Goal: Check status: Check status

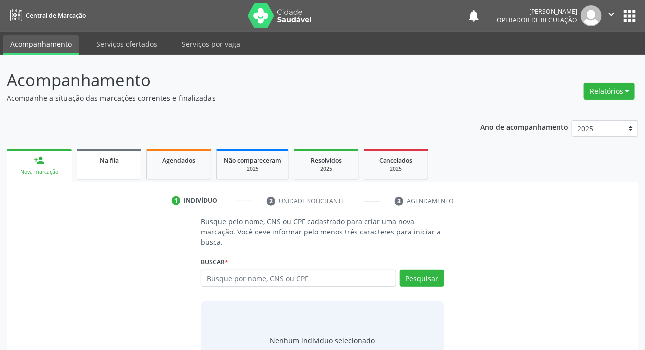
click at [105, 161] on span "Na fila" at bounding box center [109, 160] width 19 height 8
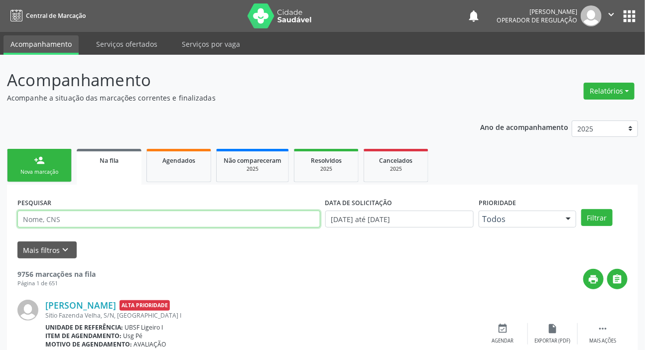
click at [122, 219] on input "text" at bounding box center [168, 219] width 303 height 17
click at [109, 212] on input "text" at bounding box center [168, 219] width 303 height 17
type input "702606237553644"
click at [581, 209] on button "Filtrar" at bounding box center [596, 217] width 31 height 17
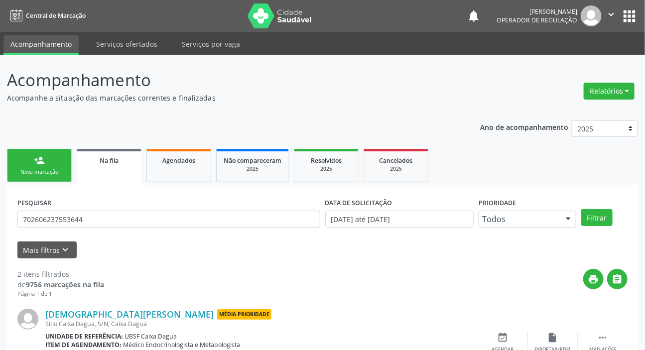
scroll to position [143, 0]
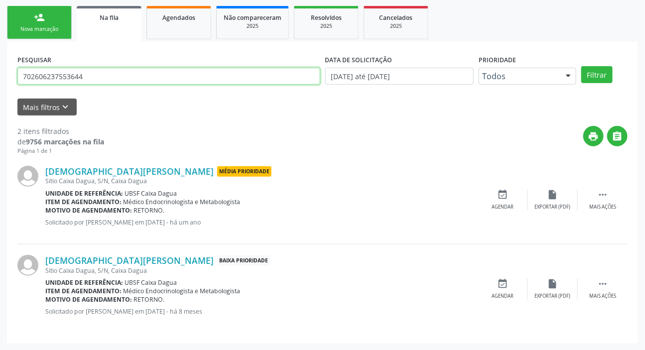
click at [81, 73] on input "702606237553644" at bounding box center [168, 76] width 303 height 17
drag, startPoint x: 59, startPoint y: 9, endPoint x: 202, endPoint y: 80, distance: 158.8
click at [202, 80] on input "text" at bounding box center [168, 76] width 303 height 17
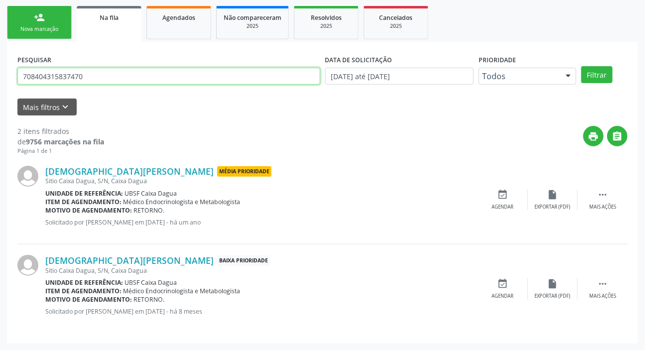
type input "708404315837470"
click at [581, 66] on button "Filtrar" at bounding box center [596, 74] width 31 height 17
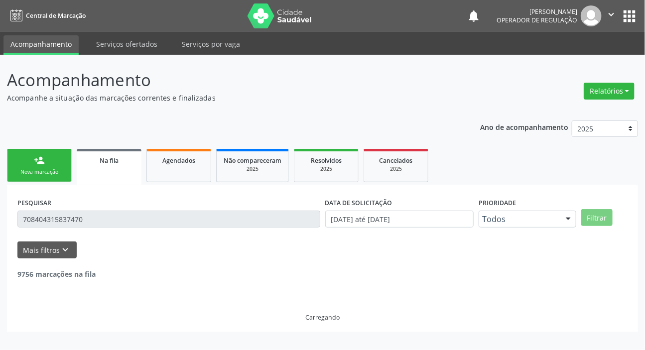
scroll to position [0, 0]
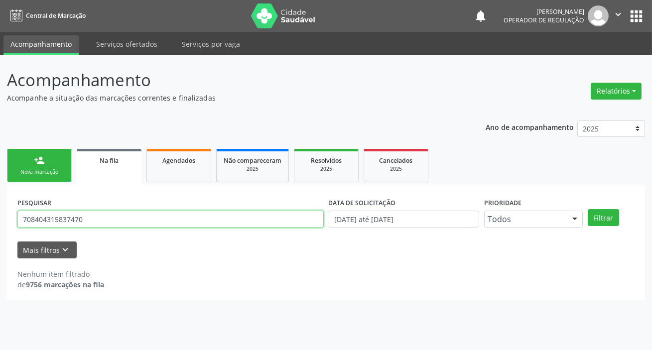
click at [176, 226] on input "708404315837470" at bounding box center [170, 219] width 306 height 17
click at [166, 221] on input "708404315837470" at bounding box center [170, 219] width 306 height 17
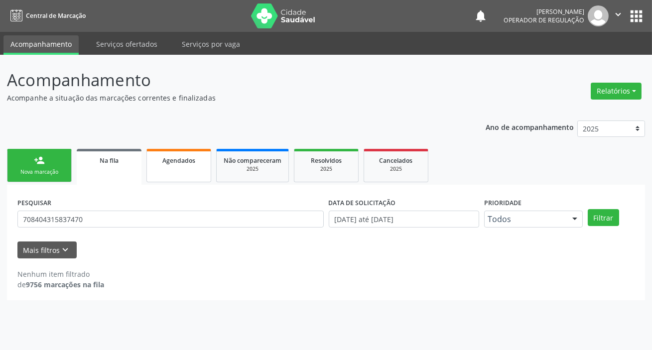
click at [175, 177] on link "Agendados" at bounding box center [178, 165] width 65 height 33
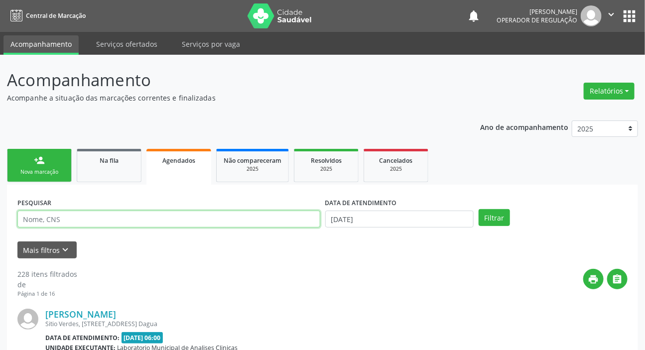
click at [158, 218] on input "text" at bounding box center [168, 219] width 303 height 17
paste input "708404315837470"
type input "708404315837470"
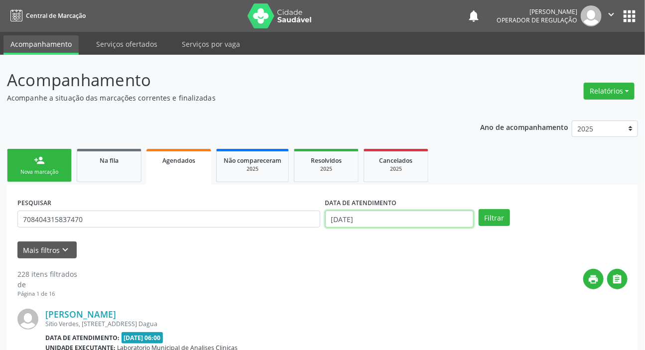
click at [348, 221] on input "[DATE]" at bounding box center [399, 219] width 149 height 17
click at [499, 218] on button "Filtrar" at bounding box center [493, 217] width 31 height 17
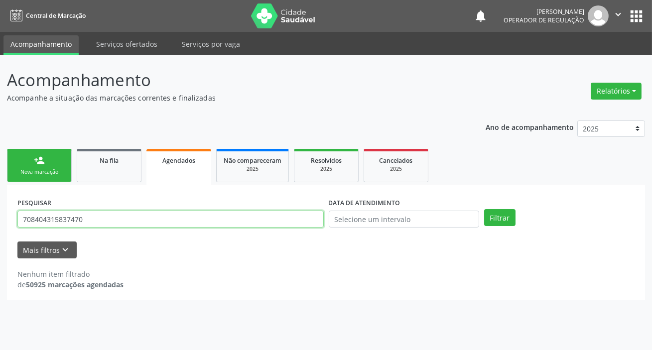
click at [170, 220] on input "708404315837470" at bounding box center [170, 219] width 306 height 17
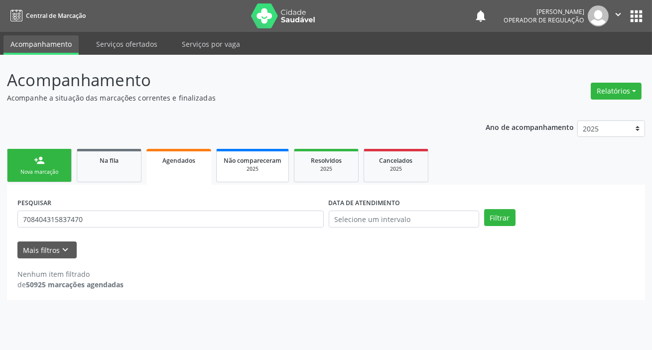
click at [239, 153] on link "Não compareceram 2025" at bounding box center [252, 165] width 73 height 33
select select "8"
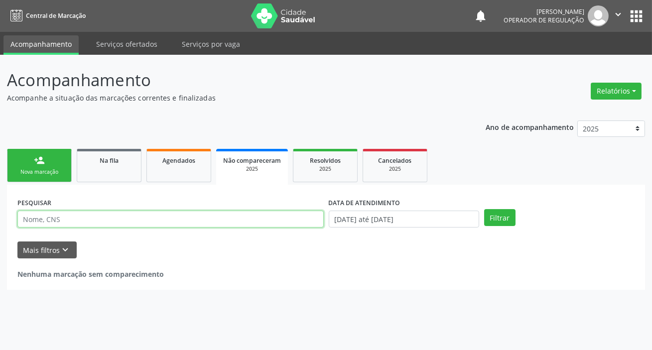
click at [234, 221] on input "text" at bounding box center [170, 219] width 306 height 17
paste input "708404315837470"
type input "708404315837470"
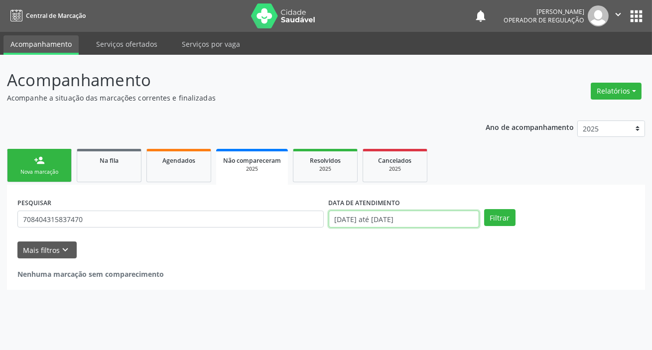
click at [406, 216] on input "[DATE] até [DATE]" at bounding box center [404, 219] width 150 height 17
click at [501, 219] on button "Filtrar" at bounding box center [499, 217] width 31 height 17
click at [341, 169] on div "2025" at bounding box center [325, 168] width 50 height 7
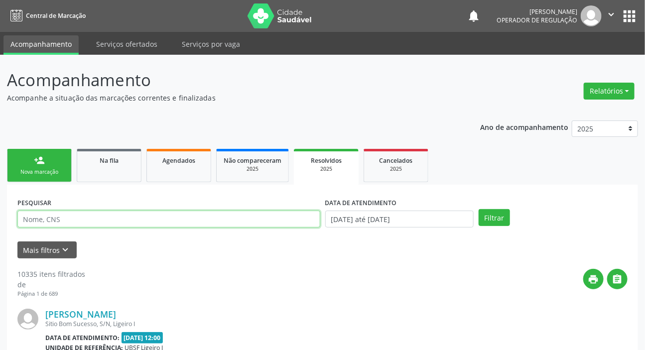
click at [277, 217] on input "text" at bounding box center [168, 219] width 303 height 17
paste input "708404315837470"
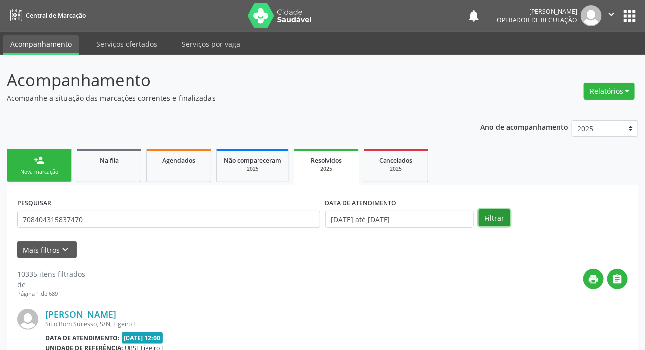
click at [496, 223] on button "Filtrar" at bounding box center [493, 217] width 31 height 17
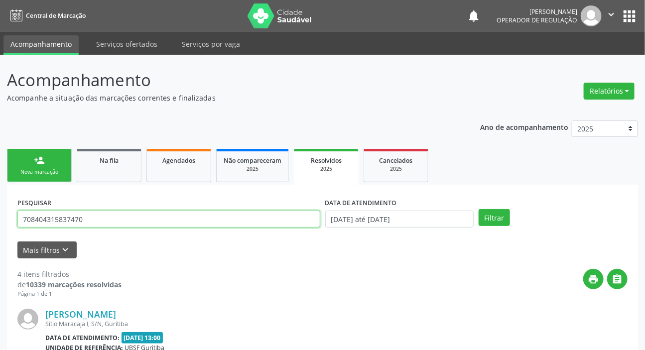
click at [189, 216] on input "708404315837470" at bounding box center [168, 219] width 303 height 17
type input "703405876406800"
click at [478, 209] on button "Filtrar" at bounding box center [493, 217] width 31 height 17
click at [70, 216] on input "703405876406800" at bounding box center [168, 219] width 303 height 17
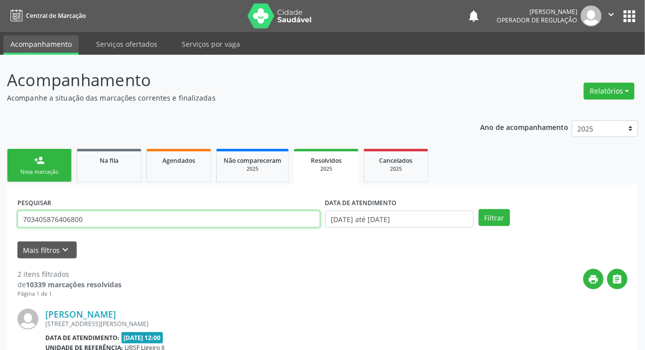
click at [70, 216] on input "703405876406800" at bounding box center [168, 219] width 303 height 17
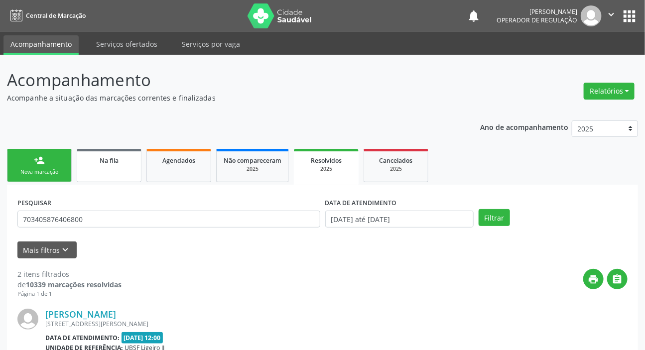
click at [110, 156] on span "Na fila" at bounding box center [109, 160] width 19 height 8
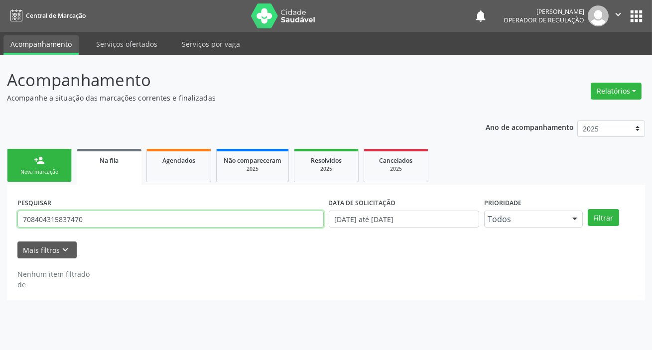
click at [130, 218] on input "708404315837470" at bounding box center [170, 219] width 306 height 17
click at [126, 224] on input "708404315837470" at bounding box center [170, 219] width 306 height 17
click at [125, 223] on input "708404315837470" at bounding box center [170, 219] width 306 height 17
click at [124, 223] on input "708404315837470" at bounding box center [170, 219] width 306 height 17
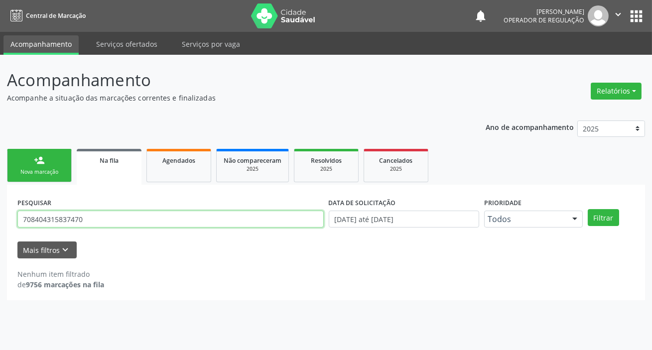
click at [121, 224] on input "708404315837470" at bounding box center [170, 219] width 306 height 17
paste input "340587640680"
click at [588, 209] on button "Filtrar" at bounding box center [603, 217] width 31 height 17
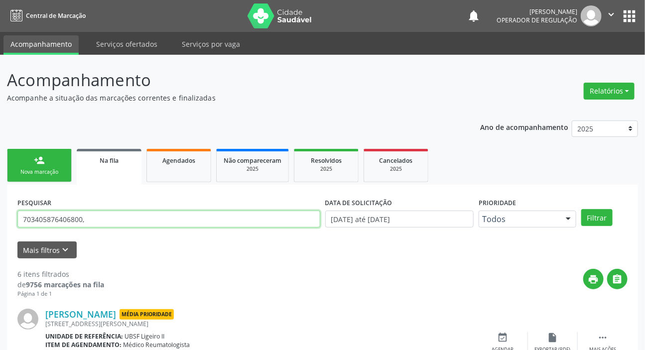
click at [139, 218] on input "703405876406800," at bounding box center [168, 219] width 303 height 17
type input "703405876406800"
click at [581, 209] on button "Filtrar" at bounding box center [596, 217] width 31 height 17
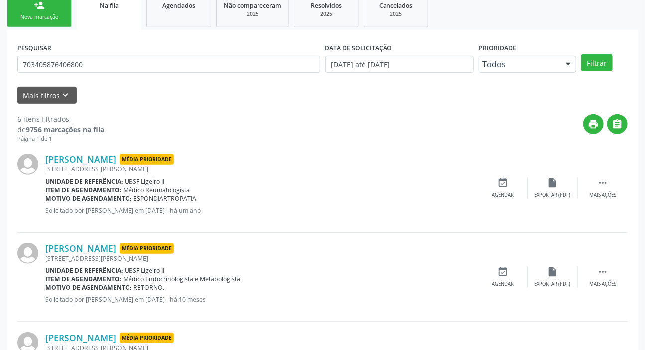
scroll to position [1, 0]
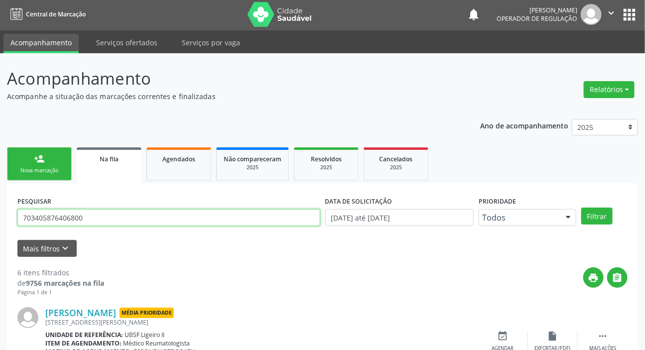
click at [130, 216] on input "703405876406800" at bounding box center [168, 217] width 303 height 17
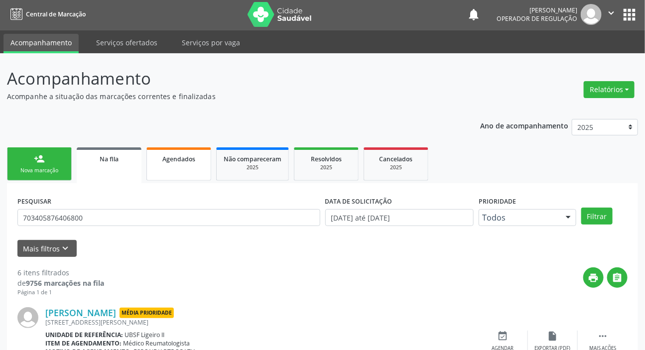
click at [173, 163] on link "Agendados" at bounding box center [178, 163] width 65 height 33
select select "8"
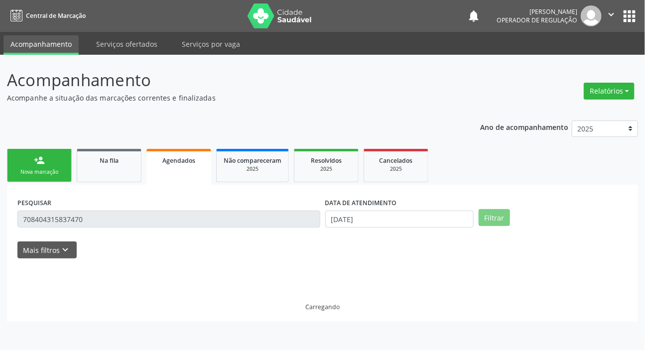
scroll to position [0, 0]
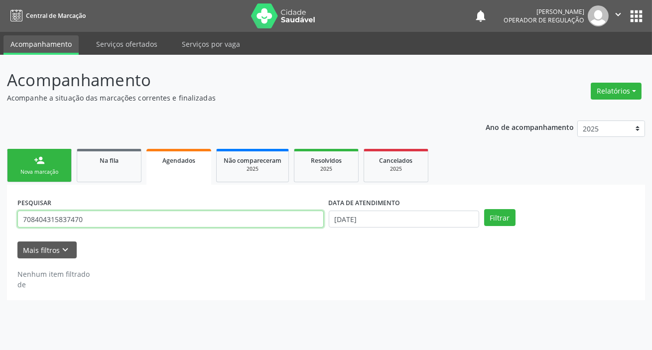
click at [161, 218] on input "708404315837470" at bounding box center [170, 219] width 306 height 17
click at [162, 217] on input "708404315837470" at bounding box center [170, 219] width 306 height 17
paste input "340587640680"
type input "703405876406800"
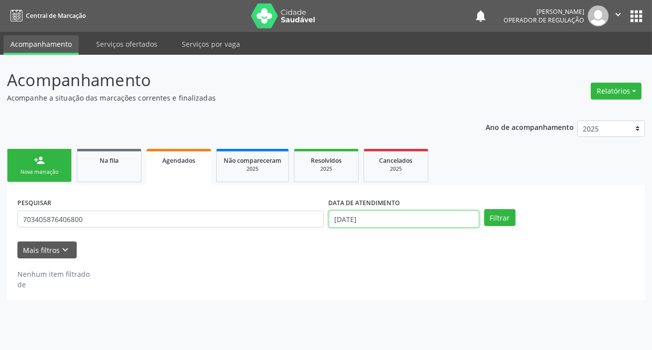
click at [414, 226] on input "[DATE]" at bounding box center [404, 219] width 150 height 17
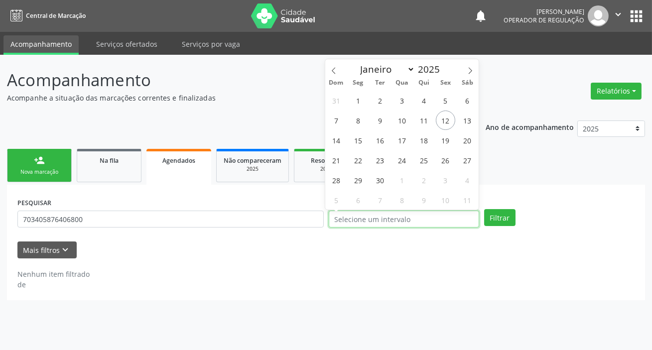
click at [484, 209] on button "Filtrar" at bounding box center [499, 217] width 31 height 17
click at [121, 155] on div "Na fila" at bounding box center [109, 160] width 50 height 10
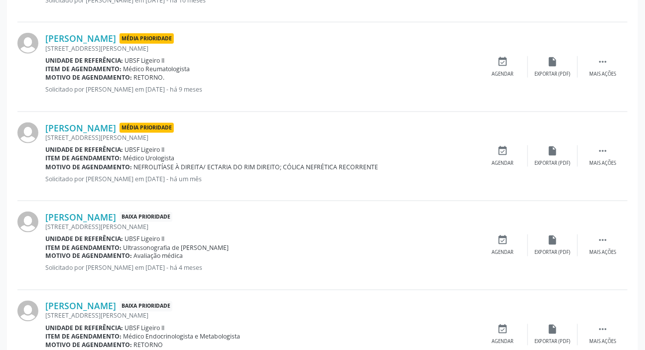
scroll to position [92, 0]
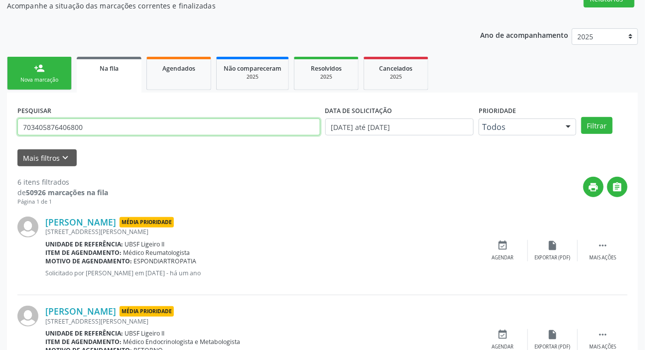
click at [146, 121] on input "703405876406800" at bounding box center [168, 127] width 303 height 17
click at [581, 117] on button "Filtrar" at bounding box center [596, 125] width 31 height 17
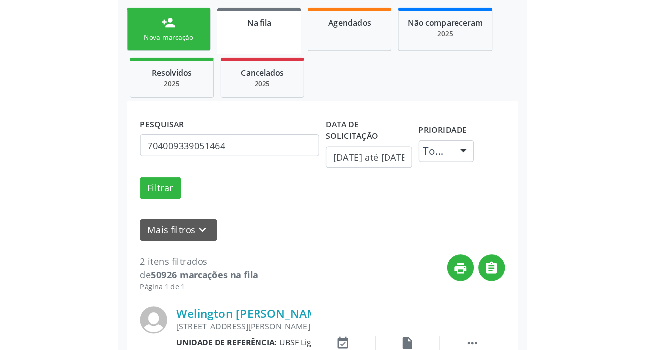
scroll to position [143, 0]
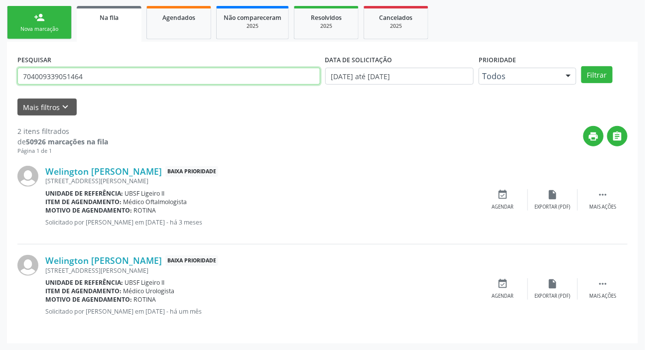
click at [114, 76] on input "704009339051464" at bounding box center [168, 76] width 303 height 17
type input "704608155915729"
click at [581, 66] on button "Filtrar" at bounding box center [596, 74] width 31 height 17
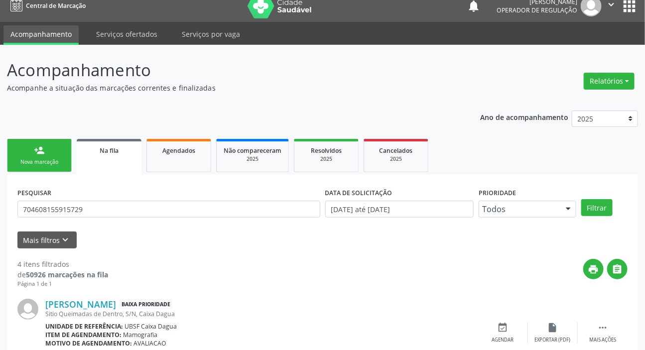
scroll to position [4, 0]
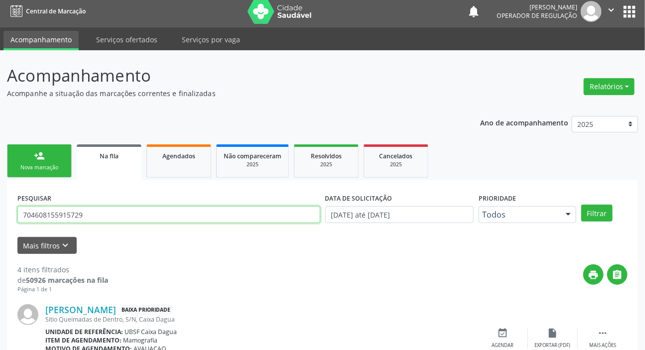
click at [70, 214] on input "704608155915729" at bounding box center [168, 214] width 303 height 17
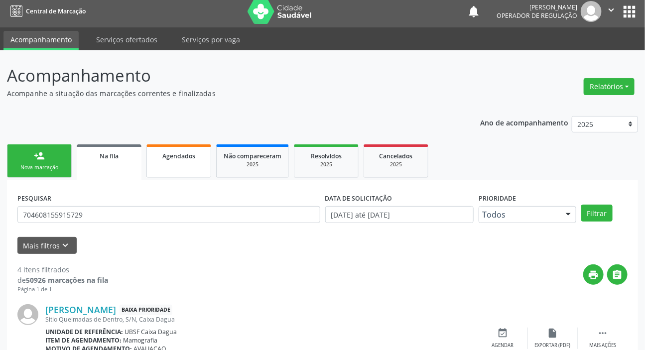
click at [168, 159] on span "Agendados" at bounding box center [178, 156] width 33 height 8
select select "8"
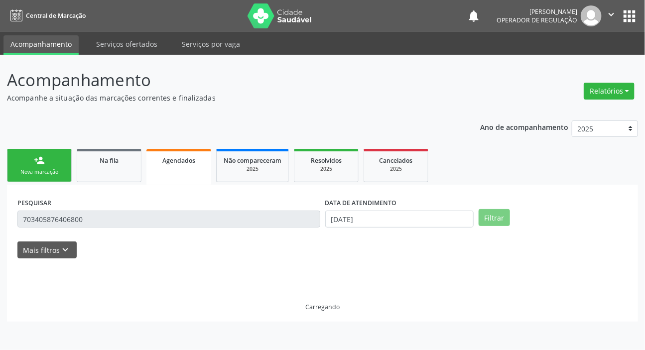
scroll to position [0, 0]
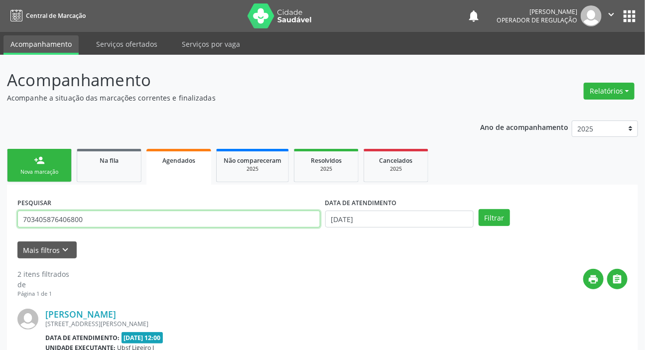
click at [136, 214] on input "703405876406800" at bounding box center [168, 219] width 303 height 17
paste input "704608155915729"
type input "704608155915729"
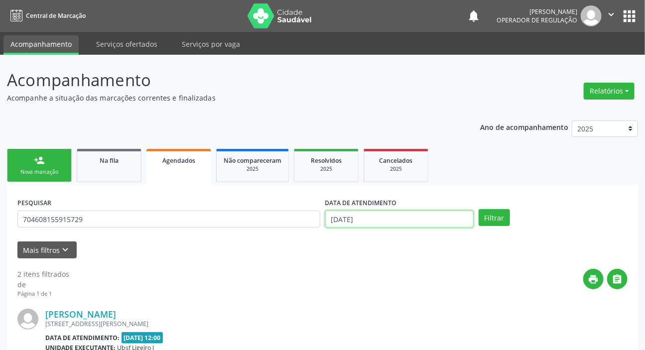
click at [394, 212] on input "[DATE]" at bounding box center [399, 219] width 149 height 17
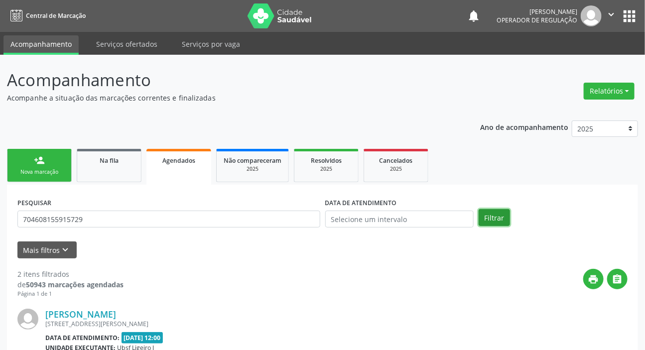
click at [499, 215] on button "Filtrar" at bounding box center [493, 217] width 31 height 17
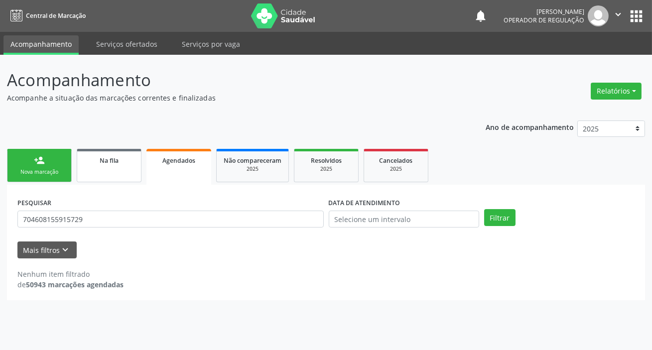
click at [117, 169] on link "Na fila" at bounding box center [109, 165] width 65 height 33
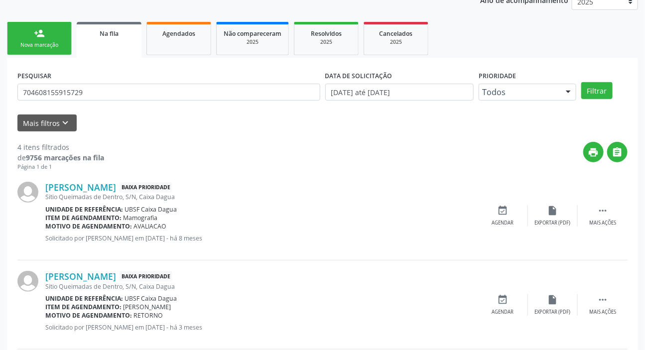
scroll to position [50, 0]
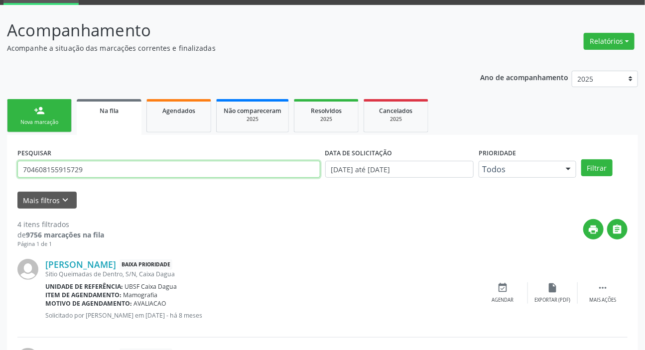
click at [80, 172] on input "704608155915729" at bounding box center [168, 169] width 303 height 17
type input "700004882304702"
click at [581, 159] on button "Filtrar" at bounding box center [596, 167] width 31 height 17
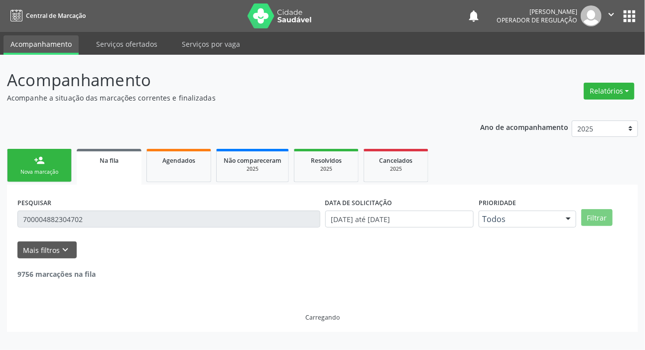
scroll to position [0, 0]
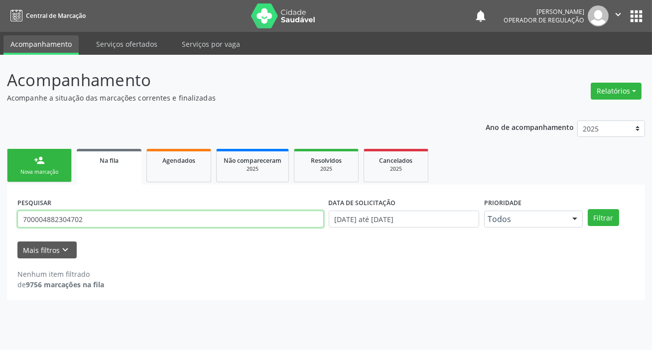
click at [118, 219] on input "700004882304702" at bounding box center [170, 219] width 306 height 17
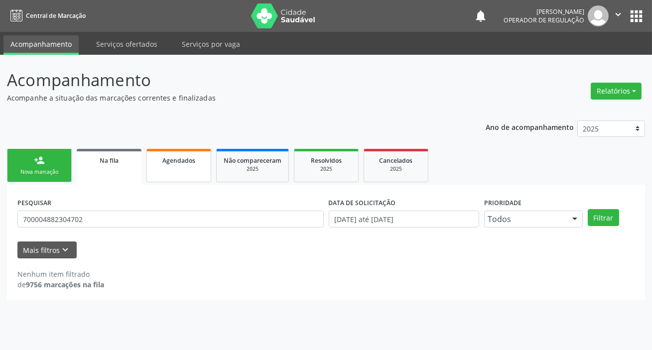
click at [173, 171] on link "Agendados" at bounding box center [178, 165] width 65 height 33
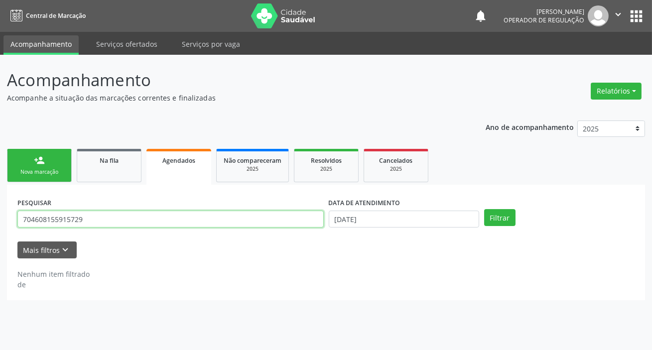
click at [161, 216] on input "704608155915729" at bounding box center [170, 219] width 306 height 17
paste input "0004882304702"
type input "700004882304702"
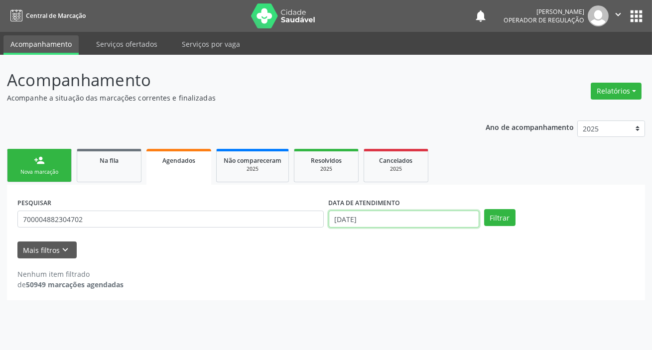
click at [393, 215] on input "[DATE]" at bounding box center [404, 219] width 150 height 17
click at [495, 216] on button "Filtrar" at bounding box center [499, 217] width 31 height 17
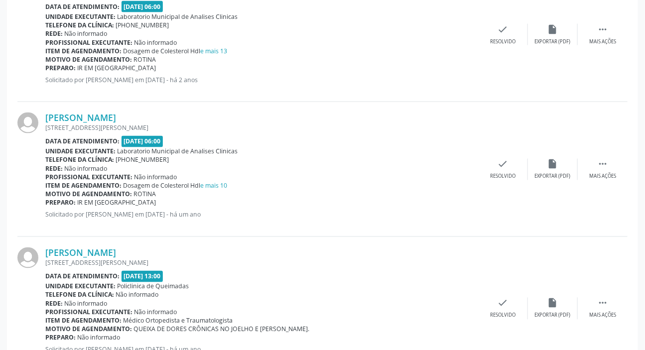
scroll to position [647, 0]
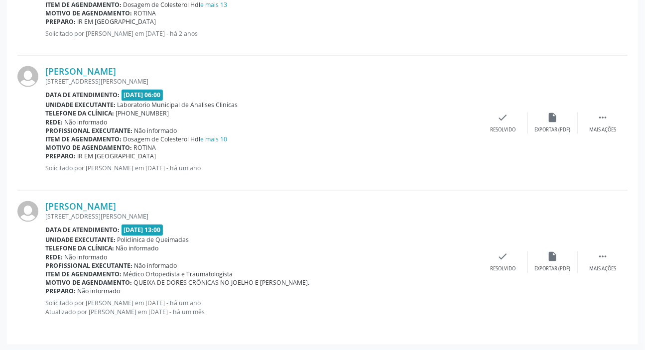
click at [22, 175] on div at bounding box center [31, 123] width 28 height 114
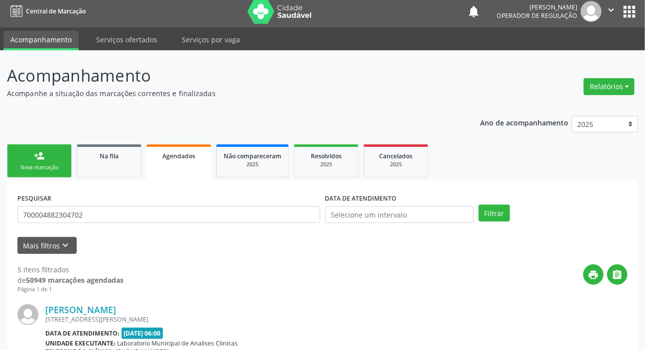
scroll to position [0, 0]
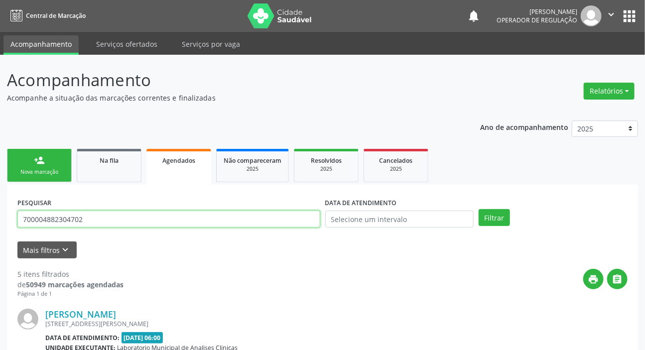
click at [63, 221] on input "700004882304702" at bounding box center [168, 219] width 303 height 17
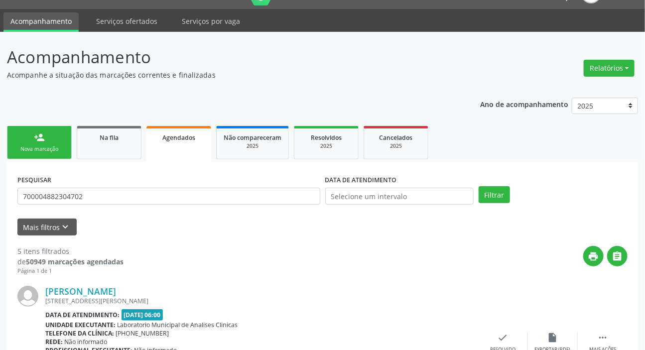
scroll to position [45, 0]
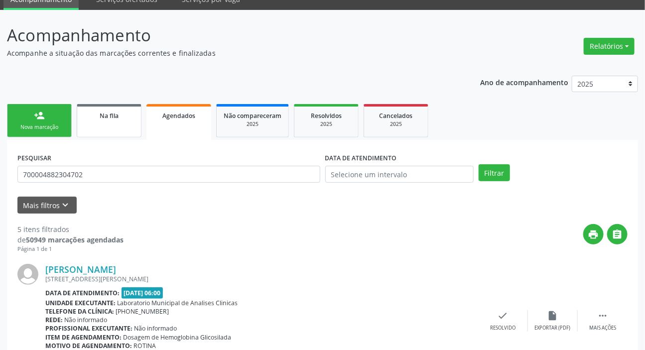
click at [100, 115] on span "Na fila" at bounding box center [109, 116] width 19 height 8
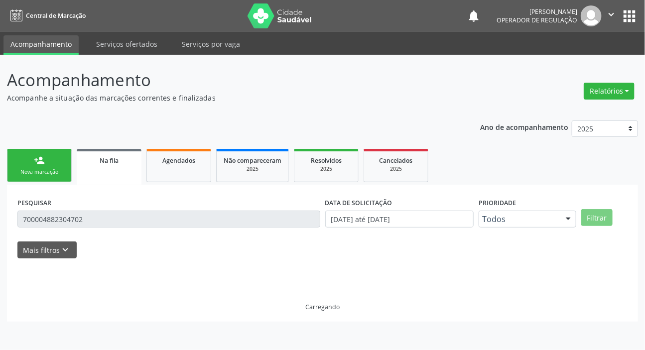
scroll to position [0, 0]
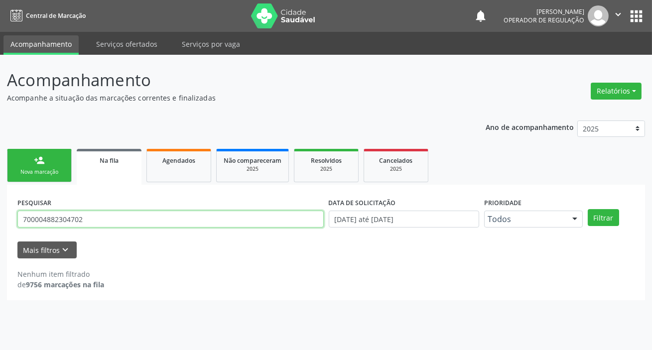
click at [105, 221] on input "700004882304702" at bounding box center [170, 219] width 306 height 17
type input "705803412670330"
click at [588, 209] on button "Filtrar" at bounding box center [603, 217] width 31 height 17
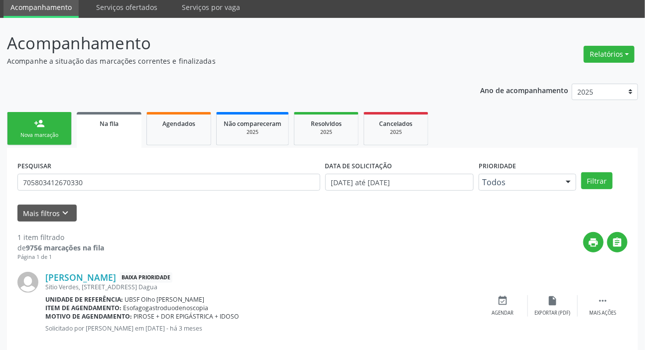
scroll to position [54, 0]
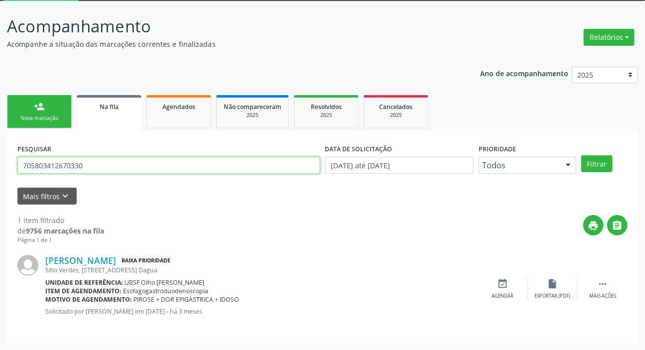
click at [53, 166] on input "705803412670330" at bounding box center [168, 165] width 303 height 17
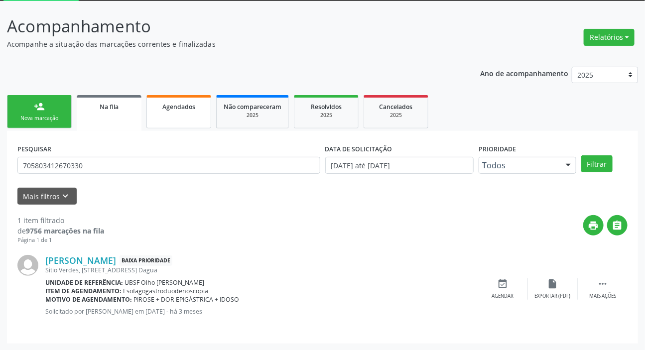
click at [190, 115] on link "Agendados" at bounding box center [178, 111] width 65 height 33
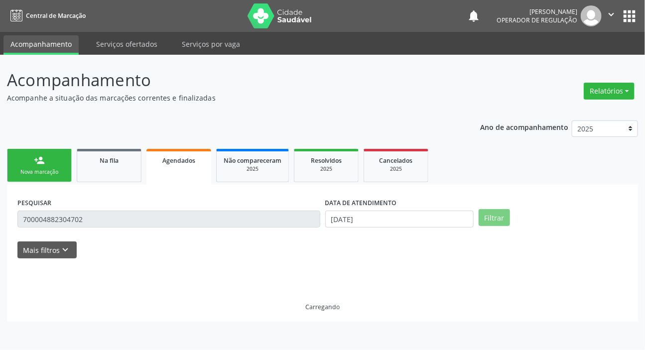
scroll to position [0, 0]
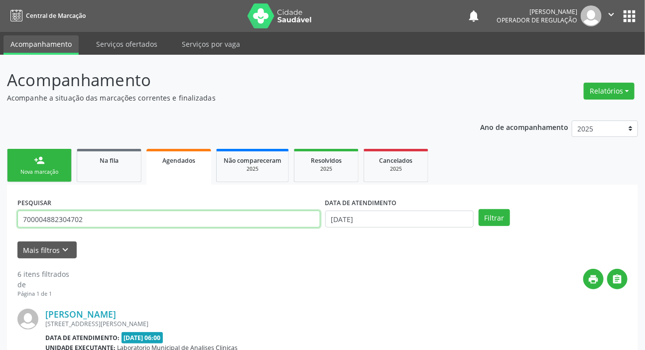
click at [167, 212] on input "700004882304702" at bounding box center [168, 219] width 303 height 17
paste input "5803412670330"
type input "705803412670330"
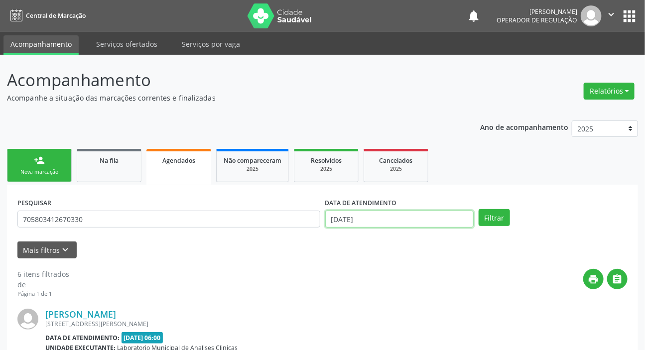
click at [393, 219] on input "[DATE]" at bounding box center [399, 219] width 149 height 17
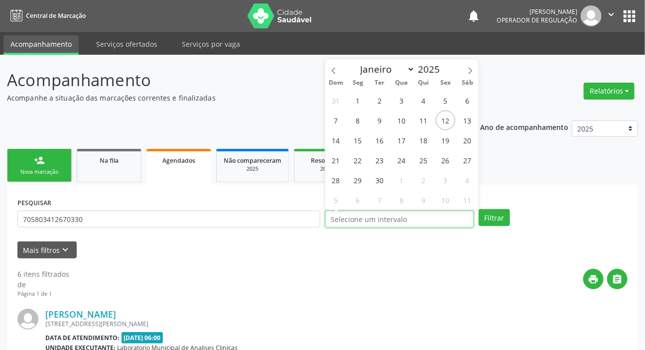
click at [478, 209] on button "Filtrar" at bounding box center [493, 217] width 31 height 17
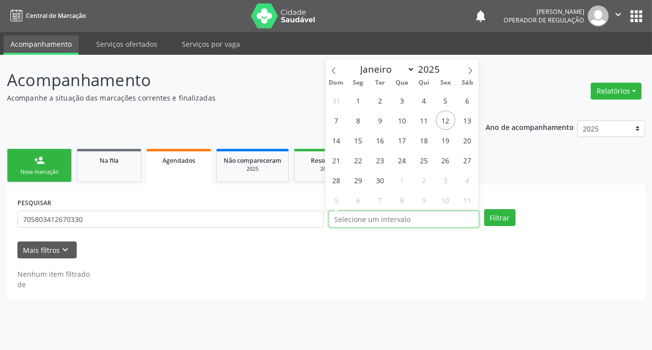
click at [484, 209] on button "Filtrar" at bounding box center [499, 217] width 31 height 17
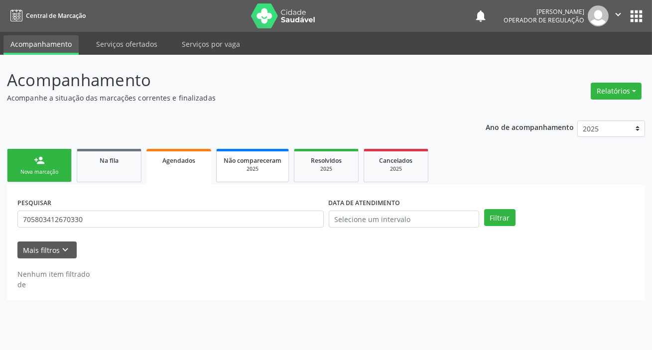
click at [266, 156] on span "Não compareceram" at bounding box center [253, 160] width 58 height 8
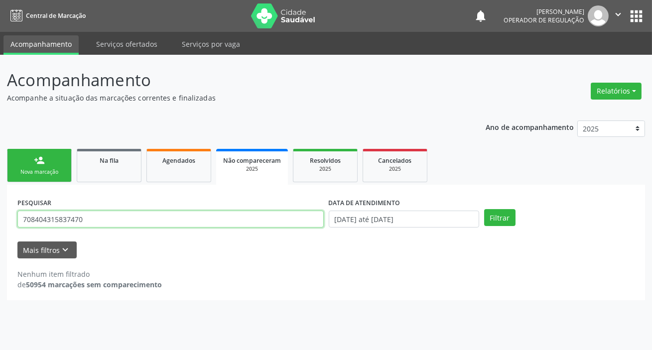
click at [229, 225] on input "708404315837470" at bounding box center [170, 219] width 306 height 17
click at [221, 223] on input "708404315837470" at bounding box center [170, 219] width 306 height 17
paste input "70580341267033"
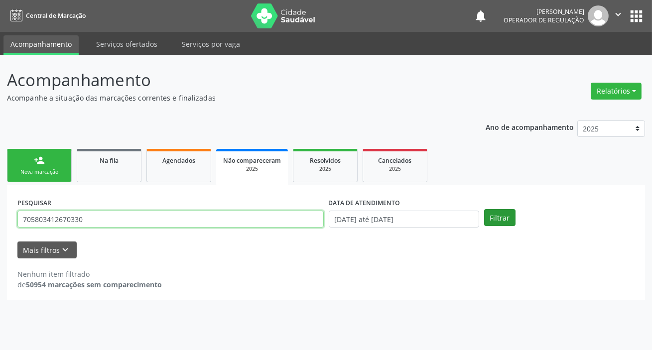
type input "705803412670330"
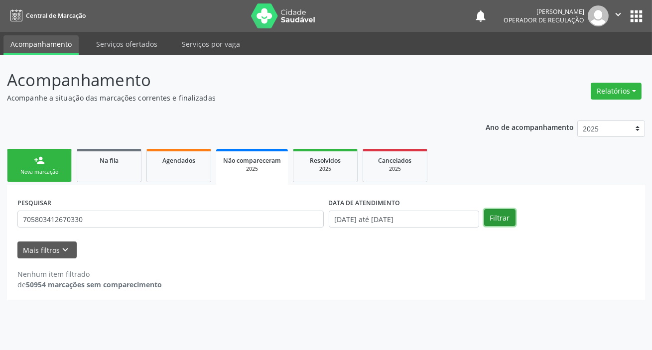
click at [493, 217] on button "Filtrar" at bounding box center [499, 217] width 31 height 17
click at [352, 176] on link "Resolvidos 2025" at bounding box center [325, 165] width 65 height 33
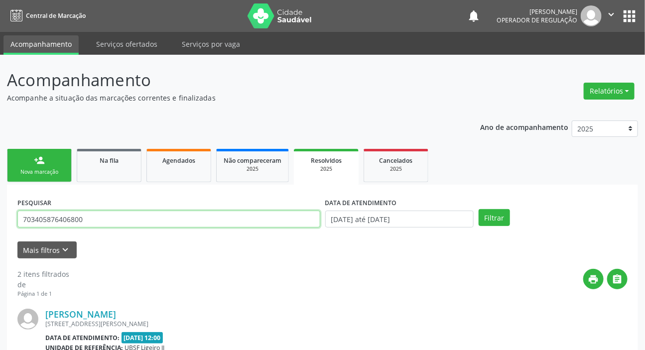
click at [198, 221] on input "703405876406800" at bounding box center [168, 219] width 303 height 17
click at [199, 221] on input "703405876406800" at bounding box center [168, 219] width 303 height 17
paste input "70580341267033"
type input "705803412670330"
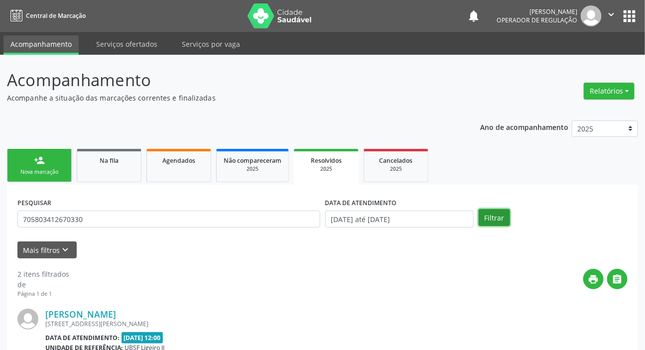
click at [504, 223] on button "Filtrar" at bounding box center [493, 217] width 31 height 17
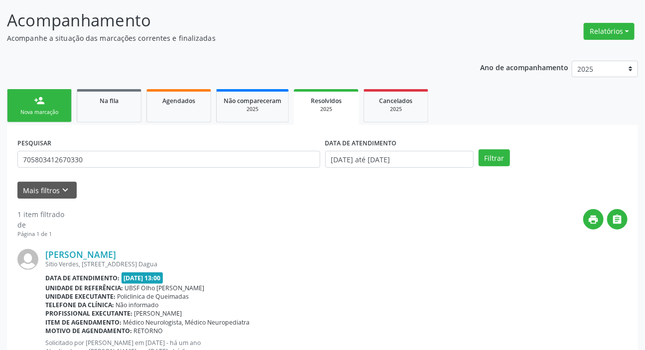
scroll to position [100, 0]
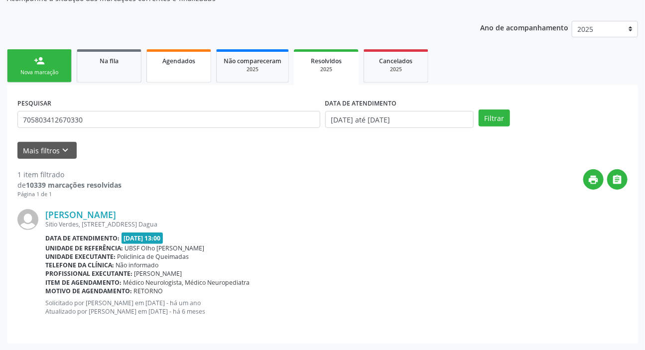
click at [180, 62] on span "Agendados" at bounding box center [178, 61] width 33 height 8
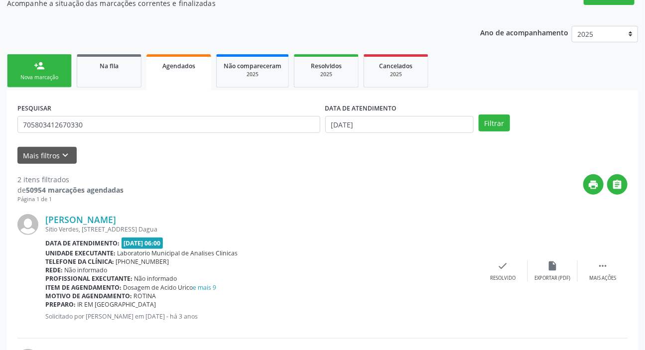
scroll to position [0, 0]
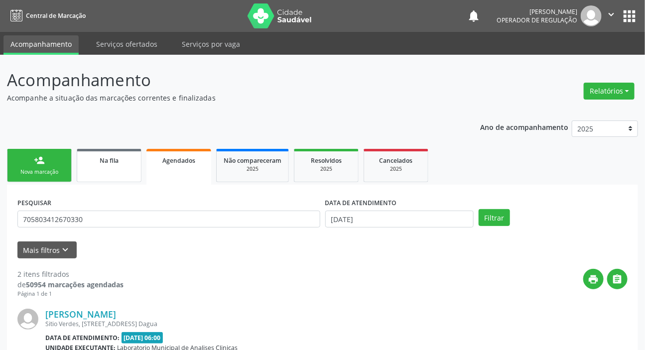
click at [99, 160] on div "Na fila" at bounding box center [109, 160] width 50 height 10
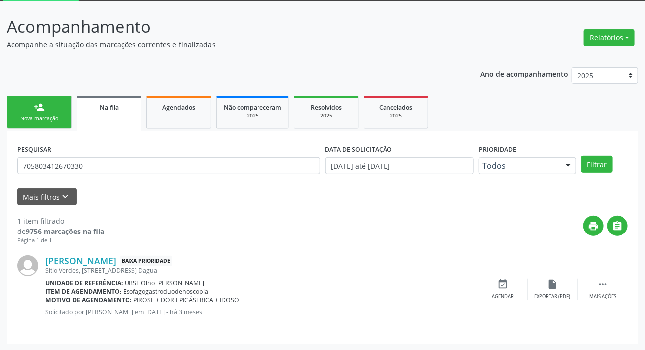
scroll to position [54, 0]
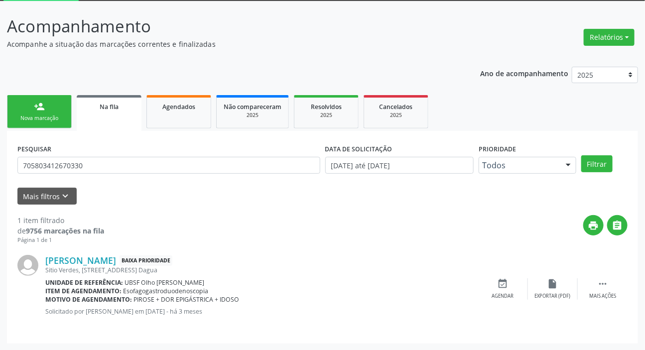
click at [265, 37] on div "Acompanhamento Acompanhe a situação das marcações correntes e finalizadas" at bounding box center [228, 31] width 442 height 35
click at [189, 72] on div "Ano de acompanhamento 2025 2024 2023 2022 2021 person_add Nova marcação Na fila…" at bounding box center [322, 202] width 631 height 284
click at [179, 122] on link "Agendados" at bounding box center [178, 111] width 65 height 33
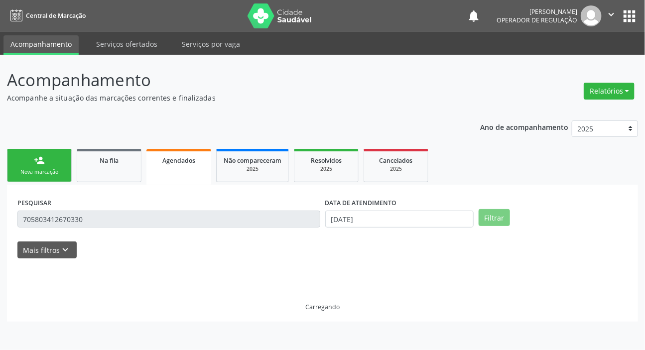
scroll to position [0, 0]
click at [182, 116] on div "Ano de acompanhamento 2025 2024 2023 2022 2021 person_add Nova marcação Na fila…" at bounding box center [326, 218] width 638 height 209
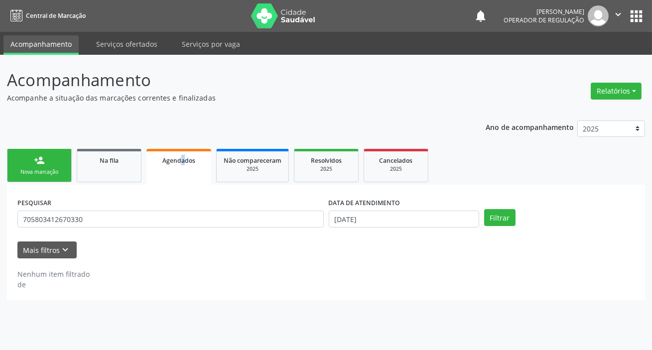
click at [197, 168] on link "Agendados" at bounding box center [178, 167] width 65 height 36
click at [97, 165] on link "Na fila" at bounding box center [109, 165] width 65 height 33
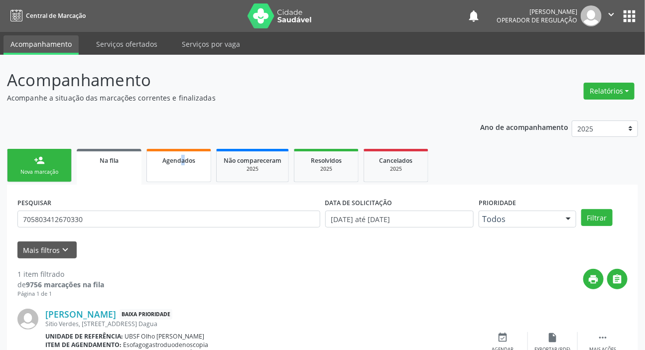
click at [204, 156] on link "Agendados" at bounding box center [178, 165] width 65 height 33
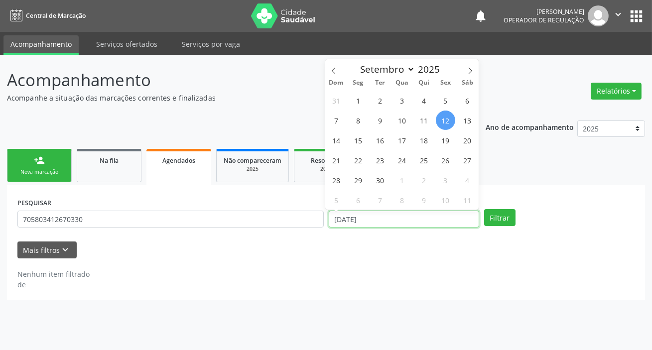
click at [413, 220] on input "[DATE]" at bounding box center [404, 219] width 150 height 17
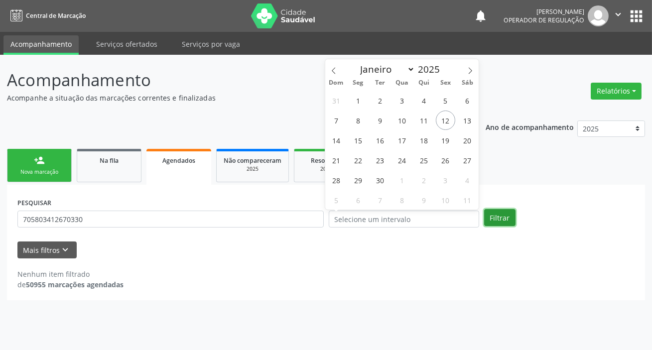
click at [507, 224] on button "Filtrar" at bounding box center [499, 217] width 31 height 17
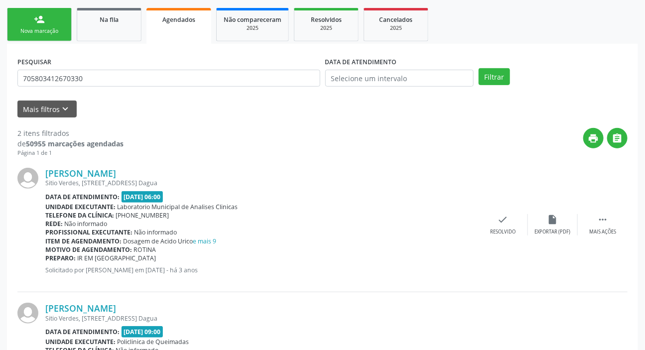
scroll to position [16, 0]
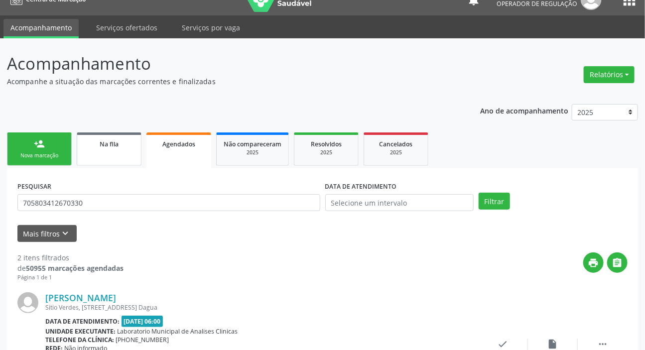
click at [89, 157] on link "Na fila" at bounding box center [109, 148] width 65 height 33
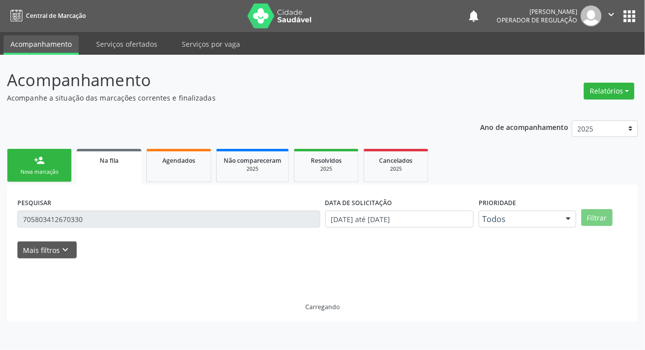
scroll to position [0, 0]
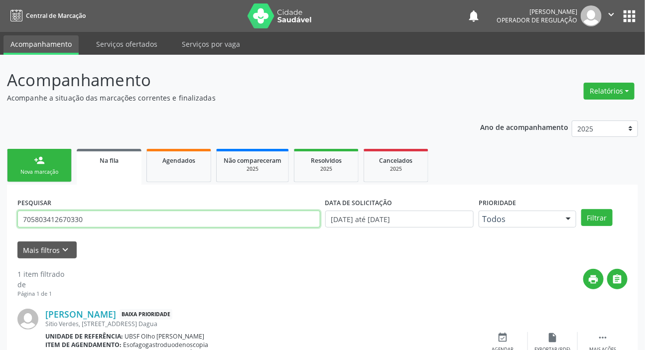
click at [94, 215] on input "705803412670330" at bounding box center [168, 219] width 303 height 17
type input "708206600370244"
click at [581, 209] on button "Filtrar" at bounding box center [596, 217] width 31 height 17
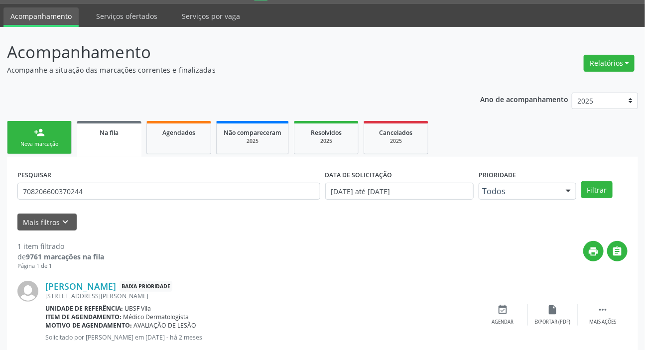
scroll to position [54, 0]
